Goal: Task Accomplishment & Management: Complete application form

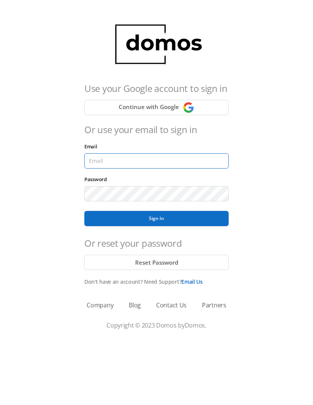
type input "[EMAIL_ADDRESS][DOMAIN_NAME]"
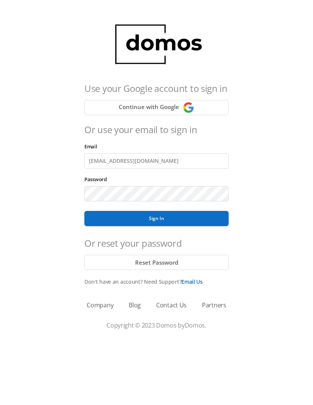
click at [156, 219] on button "Sign In" at bounding box center [156, 218] width 144 height 15
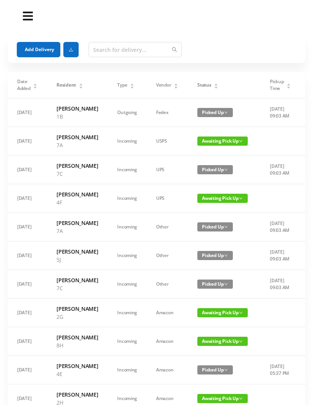
click at [44, 55] on button "Add Delivery" at bounding box center [39, 49] width 44 height 15
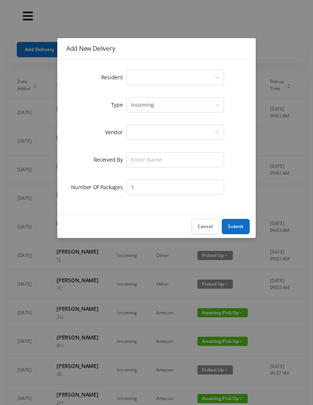
click at [140, 79] on div "Select a person" at bounding box center [173, 77] width 84 height 15
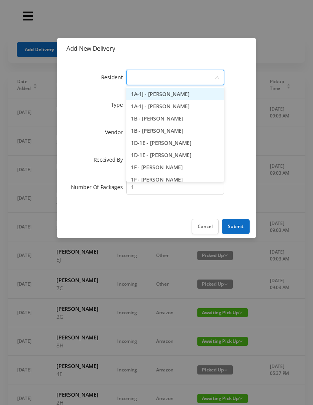
type input "2"
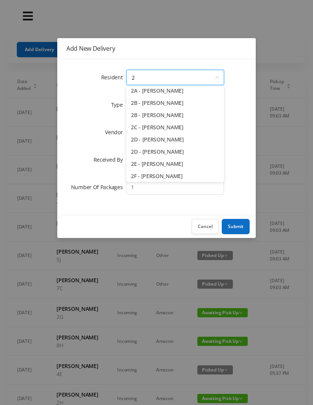
scroll to position [27, 0]
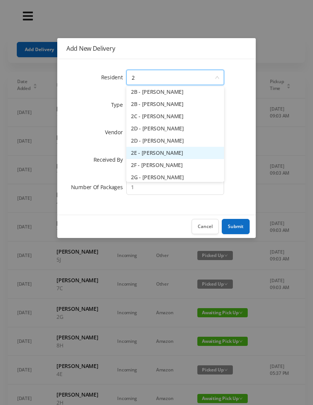
click at [163, 156] on li "2E - [PERSON_NAME]" at bounding box center [175, 153] width 98 height 12
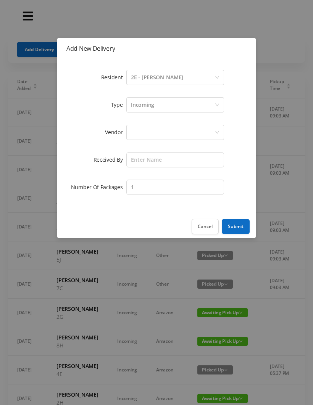
click at [142, 132] on div at bounding box center [173, 132] width 84 height 15
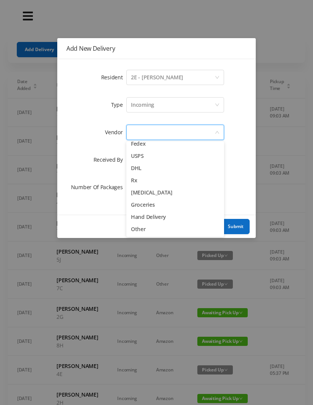
scroll to position [30, 0]
click at [151, 231] on li "Other" at bounding box center [175, 229] width 98 height 12
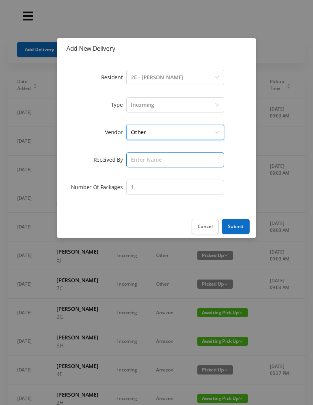
click at [139, 159] on input "text" at bounding box center [175, 159] width 98 height 15
type input "[PERSON_NAME]"
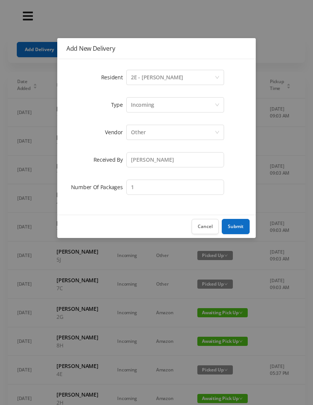
click at [242, 224] on button "Submit" at bounding box center [236, 226] width 28 height 15
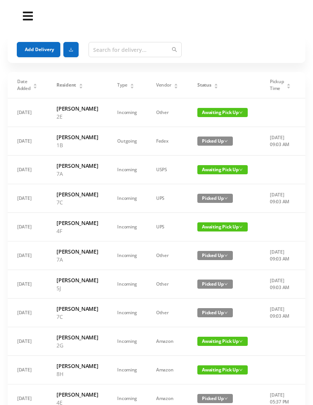
click at [209, 82] on div "Status" at bounding box center [207, 85] width 21 height 7
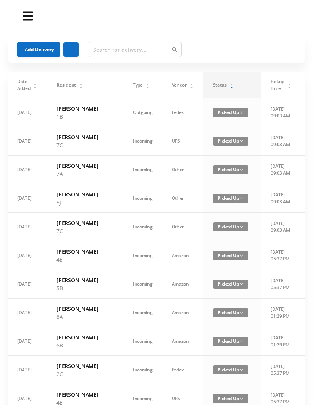
click at [230, 85] on icon "icon: caret-up" at bounding box center [231, 85] width 3 height 2
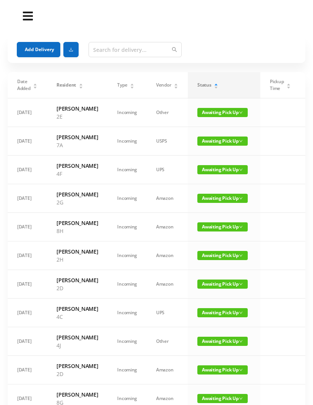
click at [38, 48] on button "Add Delivery" at bounding box center [39, 49] width 44 height 15
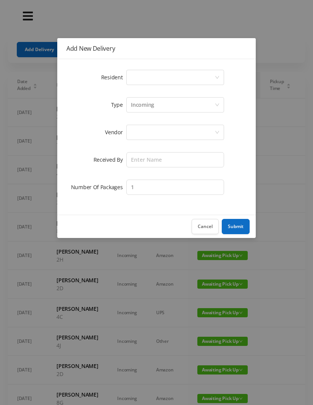
click at [133, 81] on div "Select a person" at bounding box center [173, 77] width 84 height 15
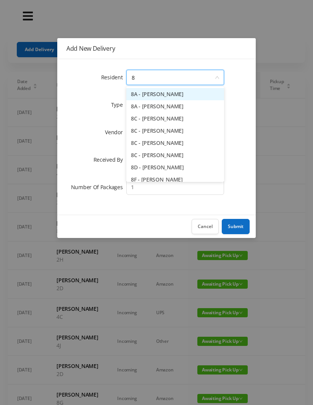
type input "8c"
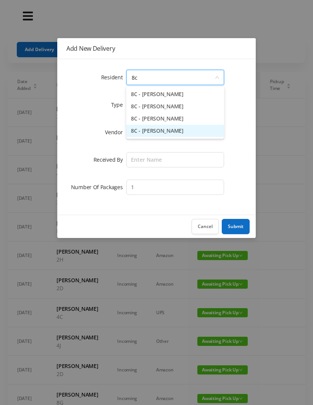
click at [146, 131] on li "8C - [PERSON_NAME]" at bounding box center [175, 131] width 98 height 12
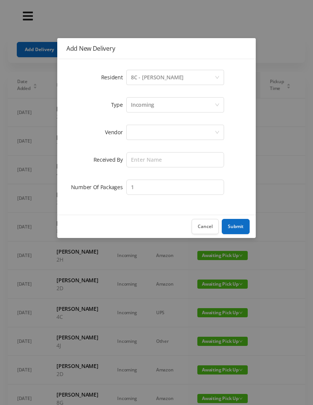
click at [127, 128] on div at bounding box center [175, 132] width 98 height 15
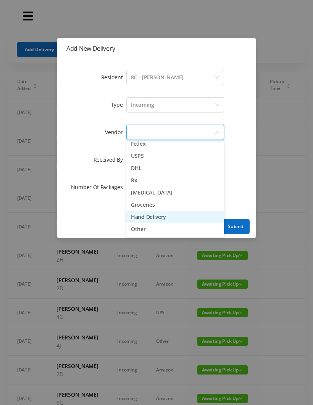
click at [133, 214] on li "Hand Delivery" at bounding box center [175, 217] width 98 height 12
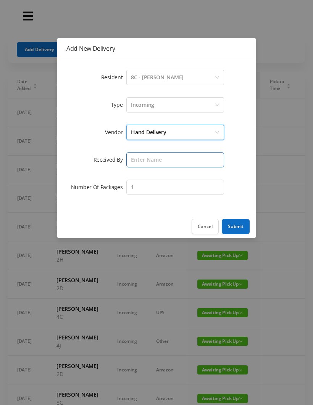
click at [134, 155] on input "text" at bounding box center [175, 159] width 98 height 15
type input "[PERSON_NAME]"
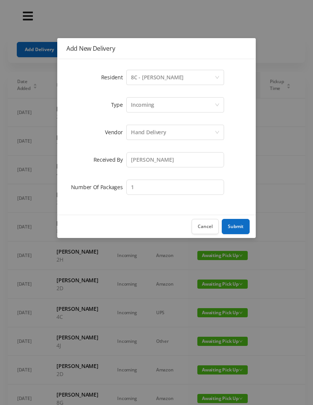
click at [231, 231] on button "Submit" at bounding box center [236, 226] width 28 height 15
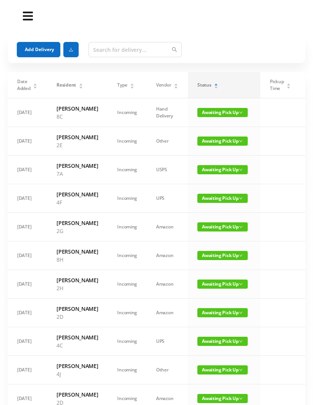
click at [29, 47] on button "Add Delivery" at bounding box center [39, 49] width 44 height 15
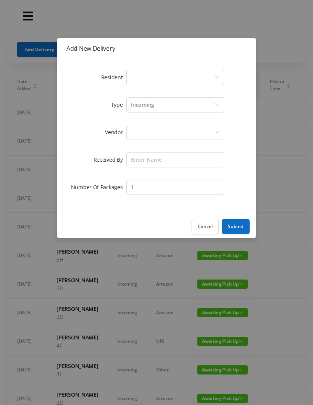
click at [131, 74] on div "Select a person" at bounding box center [173, 77] width 84 height 15
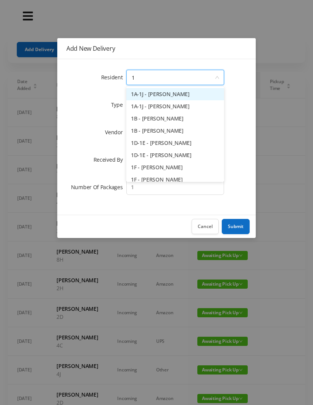
type input "1d"
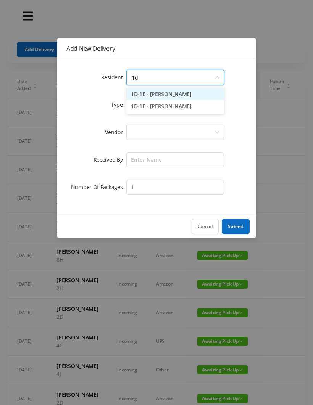
click at [154, 89] on li "1D-1E - [PERSON_NAME]" at bounding box center [175, 94] width 98 height 12
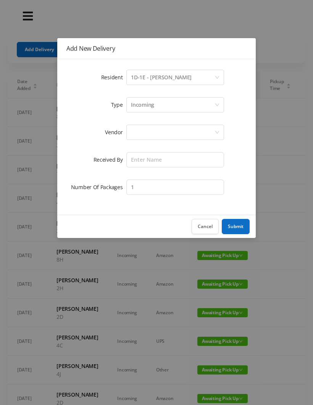
click at [132, 132] on div at bounding box center [173, 132] width 84 height 15
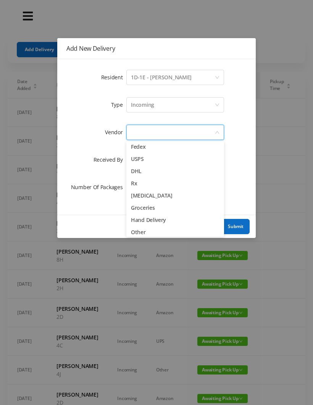
scroll to position [28, 0]
click at [135, 214] on li "Hand Delivery" at bounding box center [175, 219] width 98 height 12
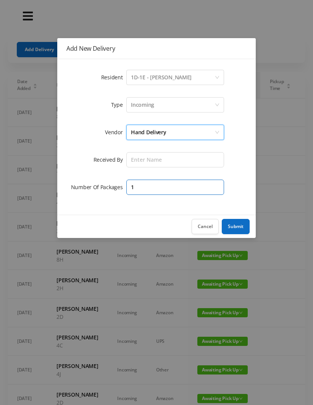
click at [132, 185] on input "1" at bounding box center [175, 187] width 98 height 15
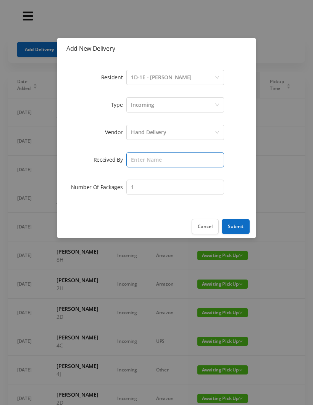
click at [130, 158] on input "text" at bounding box center [175, 159] width 98 height 15
type input "[PERSON_NAME]"
click at [228, 229] on button "Submit" at bounding box center [236, 226] width 28 height 15
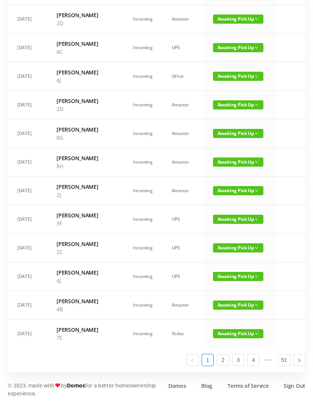
scroll to position [400, 0]
click at [213, 310] on span "Awaiting Pick Up" at bounding box center [238, 305] width 50 height 9
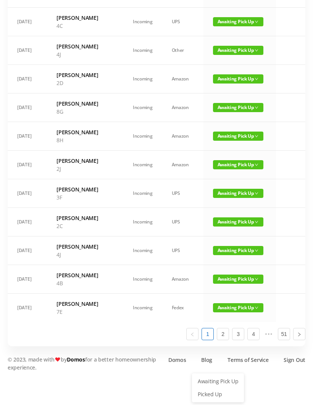
click at [204, 389] on link "Picked Up" at bounding box center [218, 395] width 50 height 12
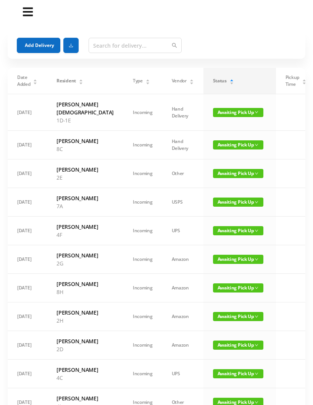
scroll to position [0, 0]
